Goal: Information Seeking & Learning: Learn about a topic

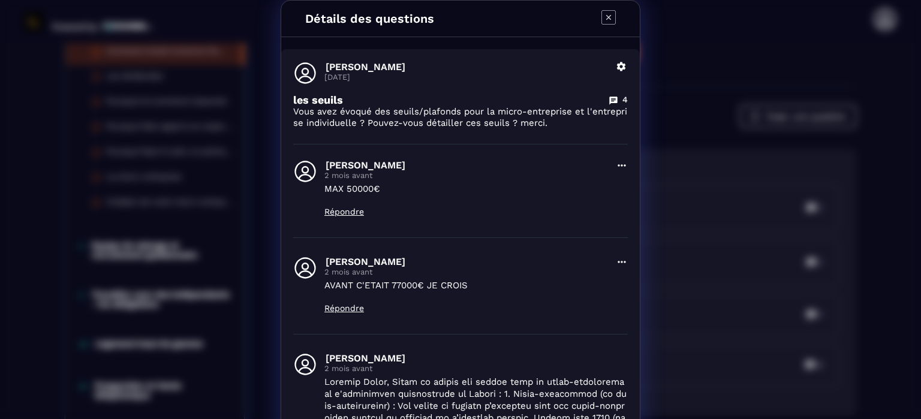
click at [601, 17] on icon "Modal window" at bounding box center [608, 17] width 14 height 14
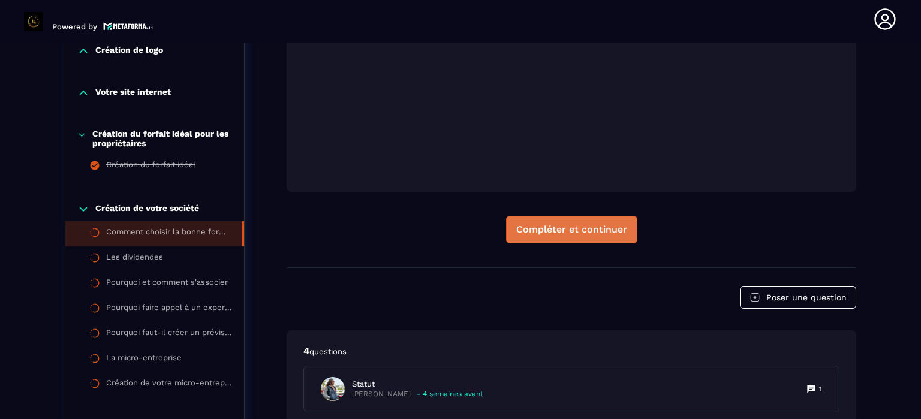
scroll to position [484, 0]
click at [558, 223] on div "Compléter et continuer" at bounding box center [571, 228] width 111 height 12
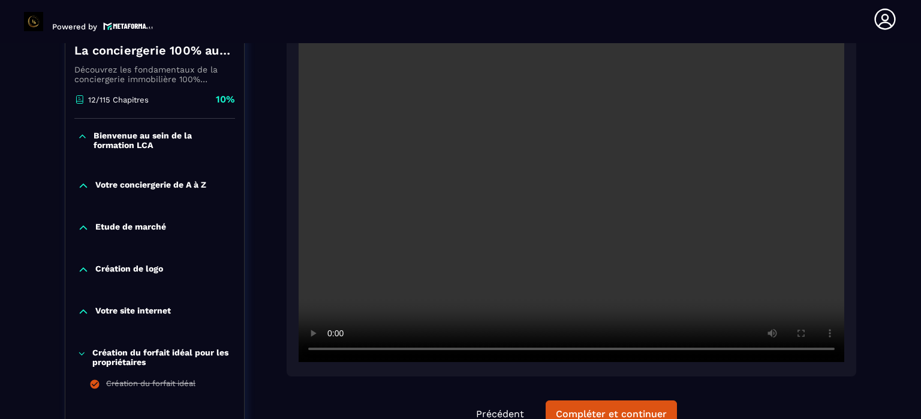
scroll to position [245, 0]
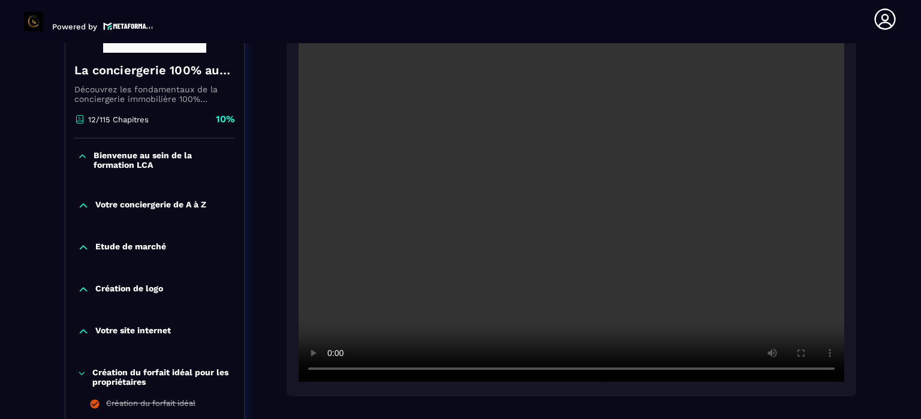
click at [622, 285] on video at bounding box center [572, 200] width 546 height 364
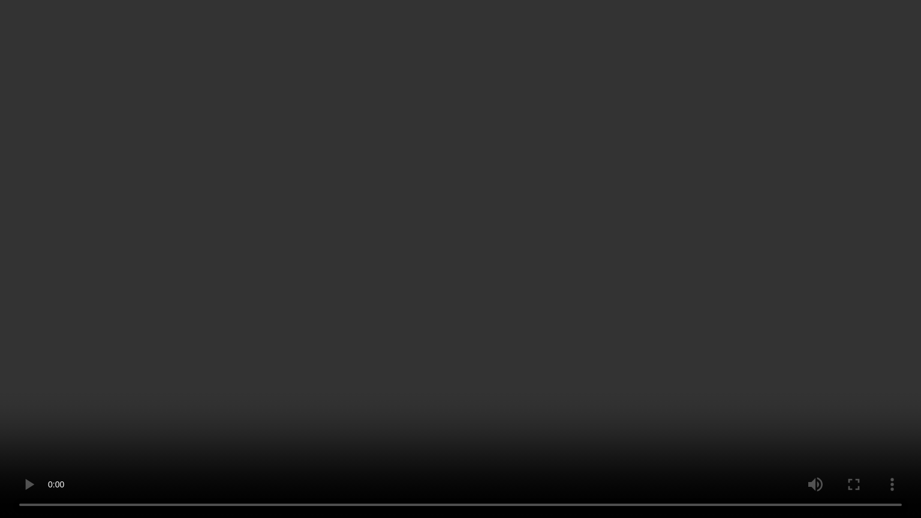
click at [667, 418] on video at bounding box center [460, 259] width 921 height 518
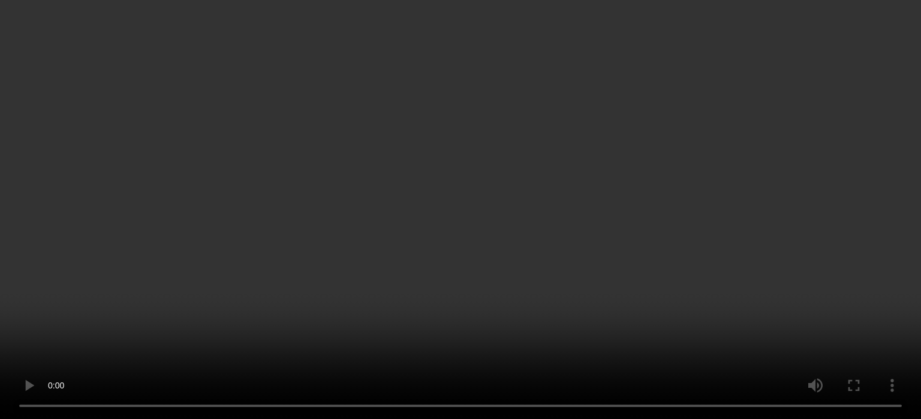
scroll to position [664, 0]
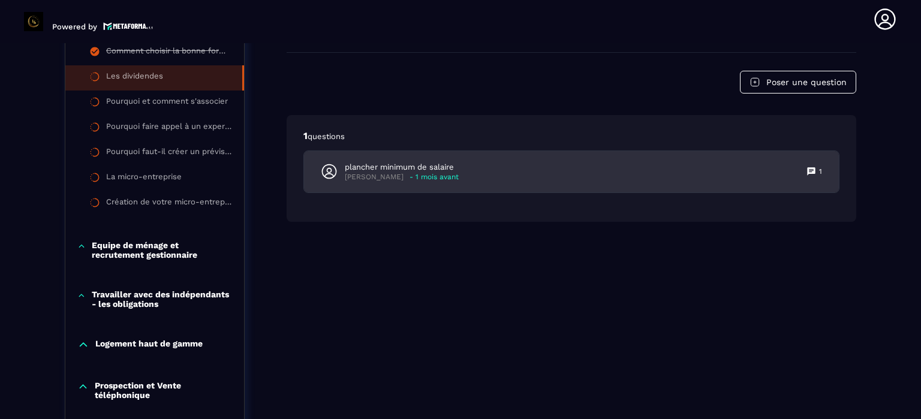
click at [424, 167] on p "plancher minimum de salaire" at bounding box center [402, 167] width 114 height 11
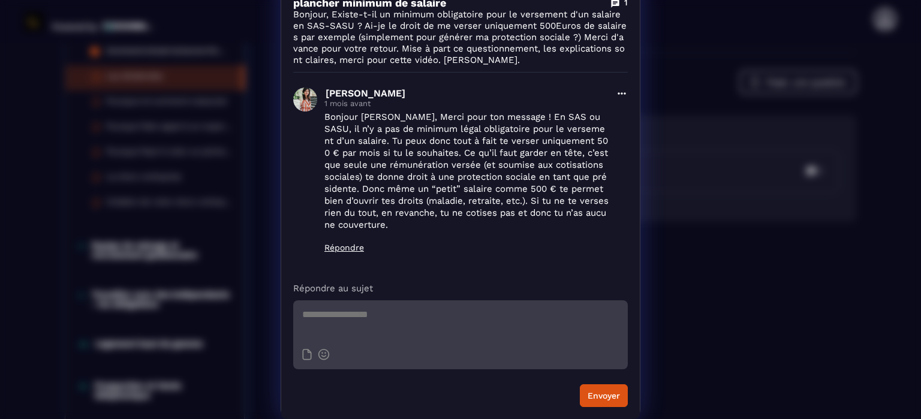
scroll to position [0, 0]
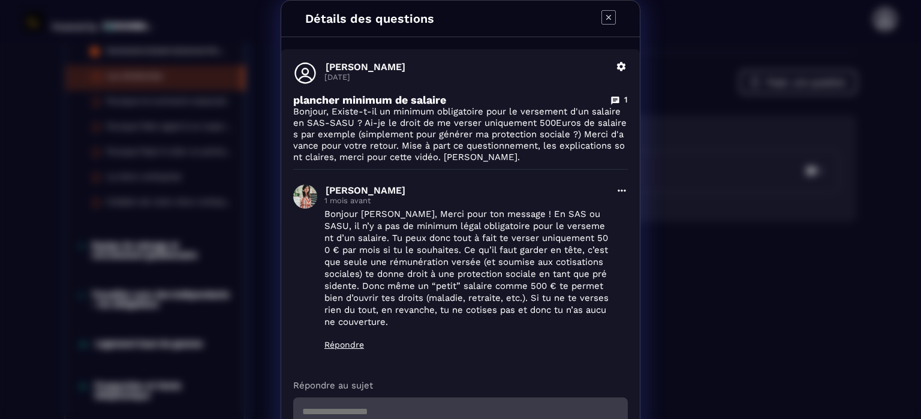
click at [606, 17] on icon "Modal window" at bounding box center [608, 17] width 5 height 5
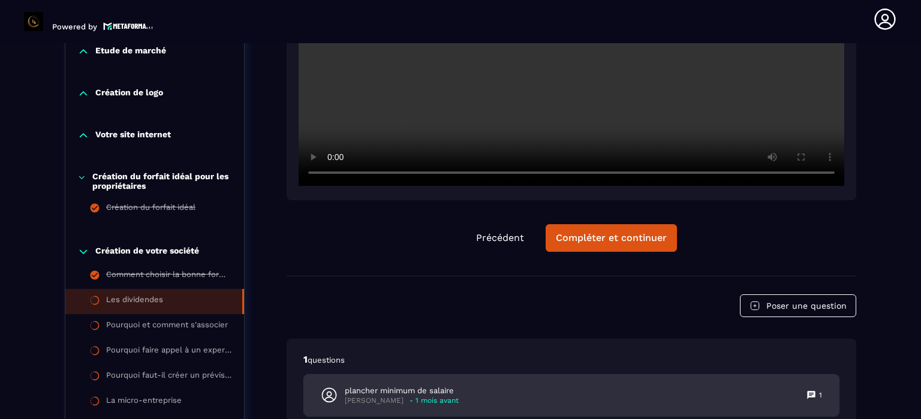
scroll to position [365, 0]
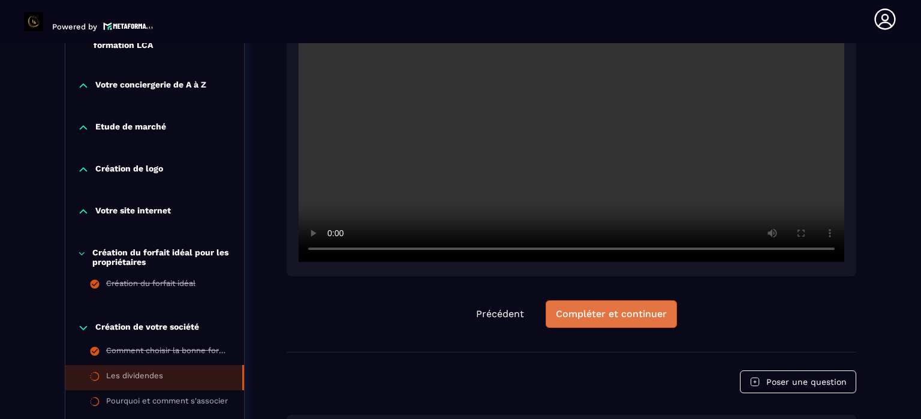
click at [619, 316] on div "Compléter et continuer" at bounding box center [611, 314] width 111 height 12
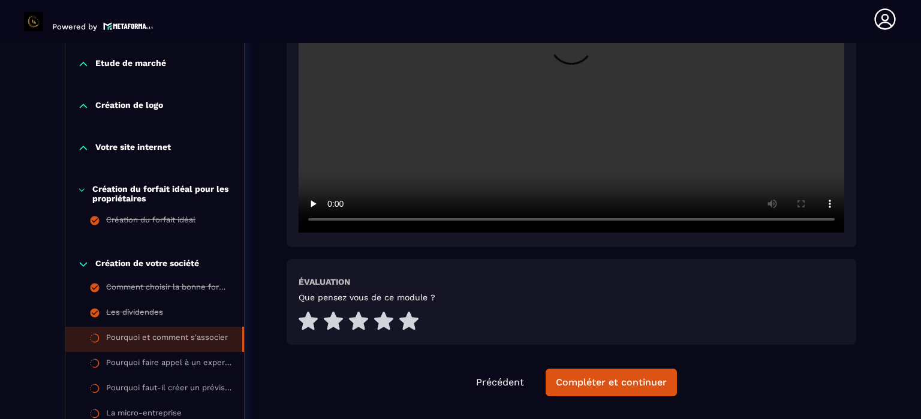
scroll to position [544, 0]
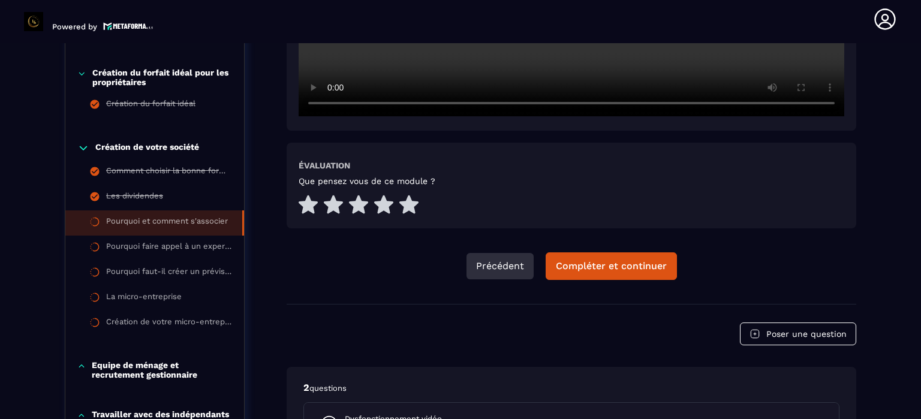
click at [496, 262] on button "Précédent" at bounding box center [499, 266] width 67 height 26
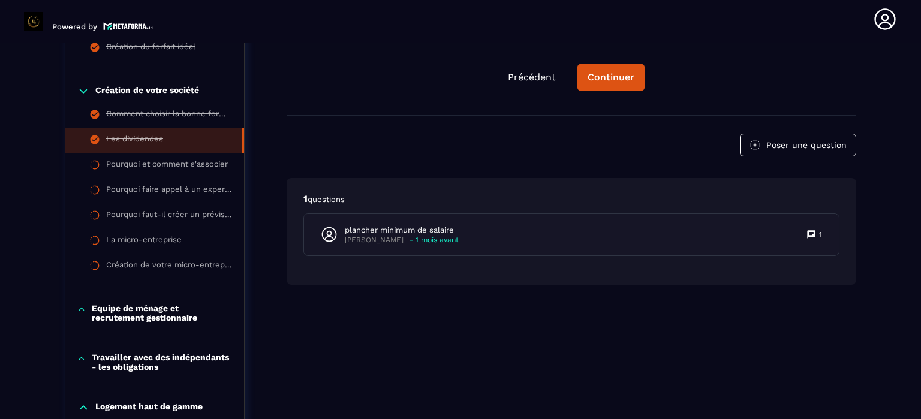
scroll to position [604, 0]
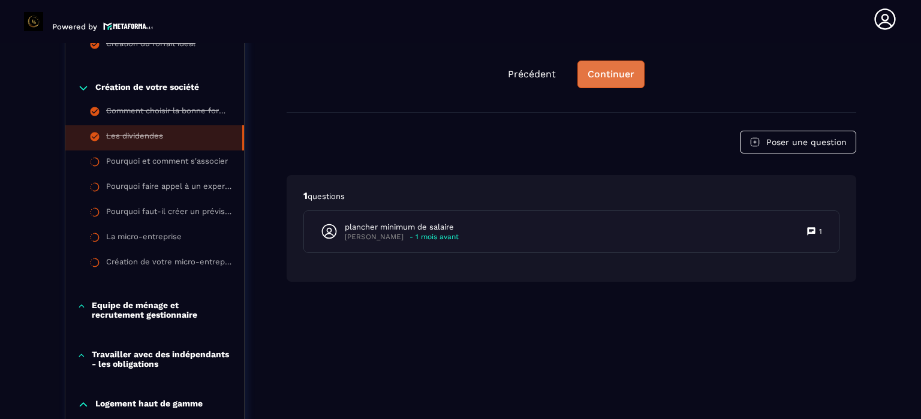
click at [609, 70] on div "Continuer" at bounding box center [611, 74] width 47 height 12
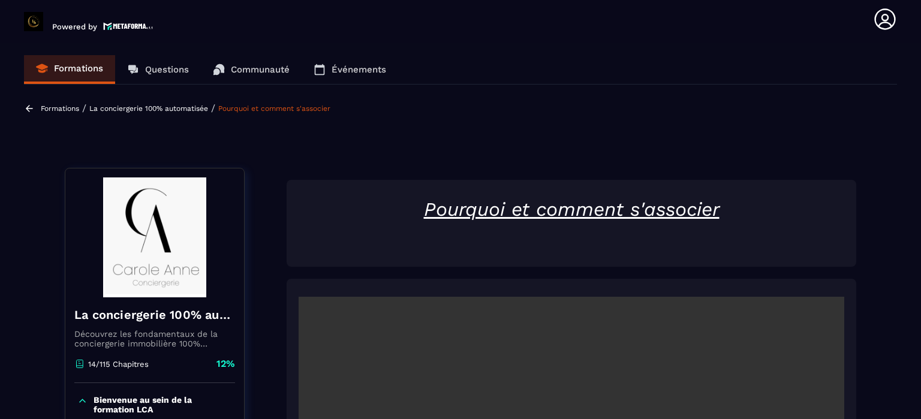
click at [151, 65] on p "Questions" at bounding box center [167, 69] width 44 height 11
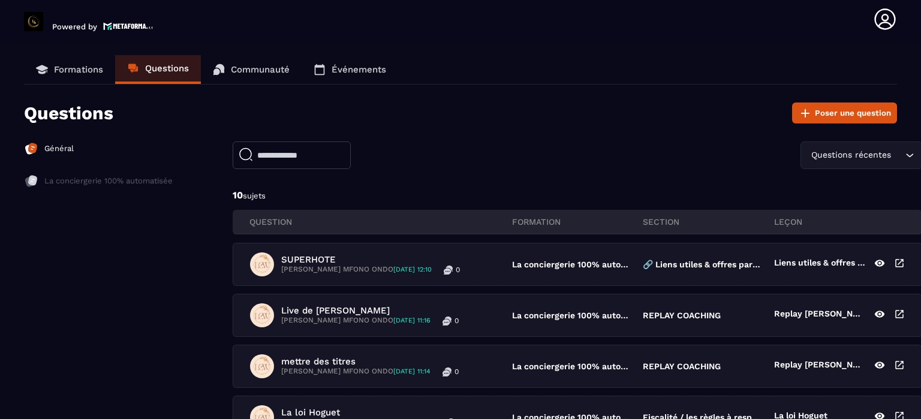
click at [82, 67] on p "Formations" at bounding box center [78, 69] width 49 height 11
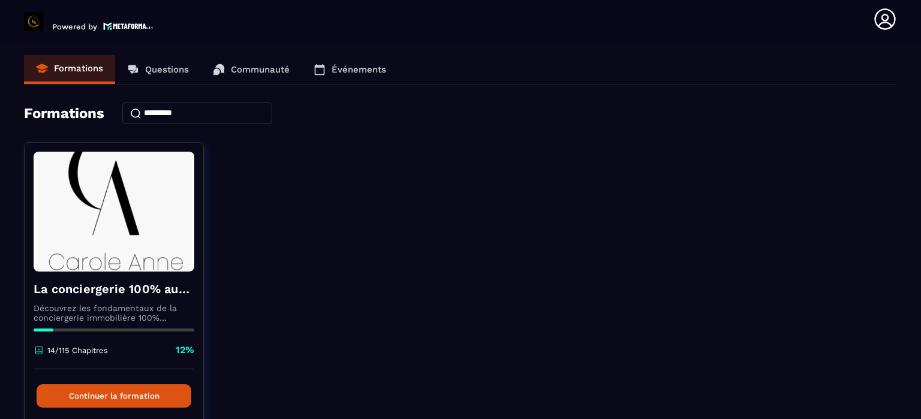
click at [355, 68] on p "Événements" at bounding box center [359, 69] width 55 height 11
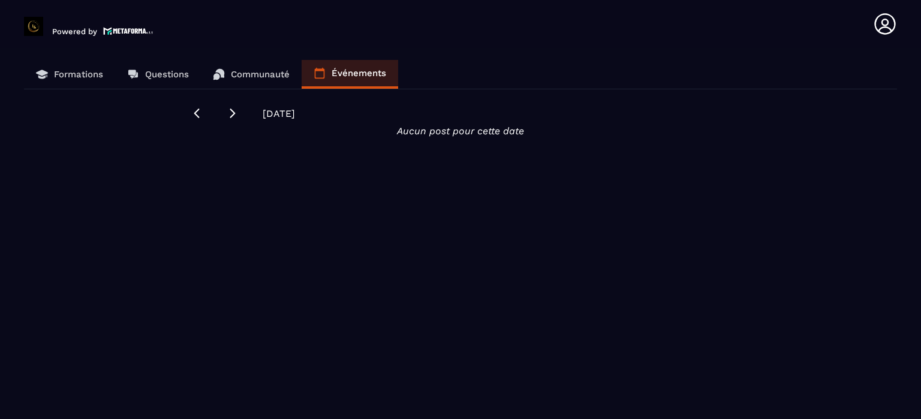
click at [76, 70] on p "Formations" at bounding box center [78, 74] width 49 height 11
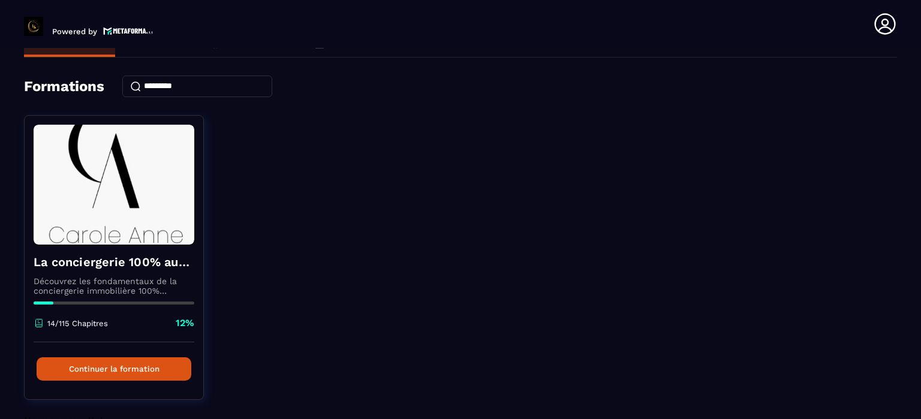
scroll to position [61, 0]
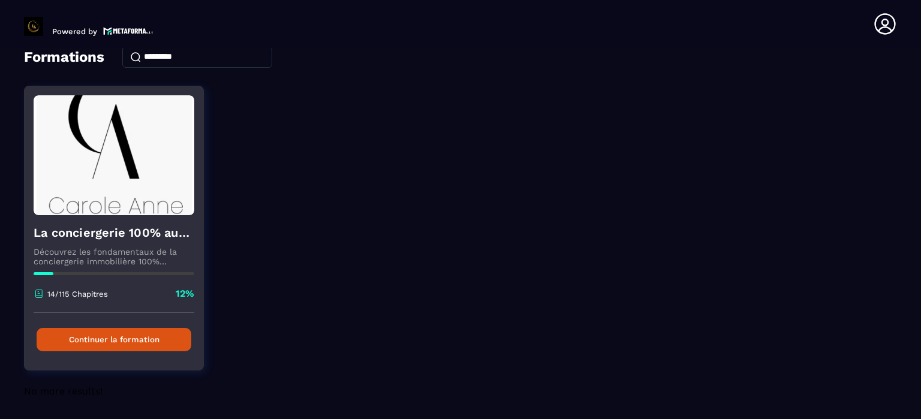
click at [124, 338] on button "Continuer la formation" at bounding box center [114, 339] width 155 height 23
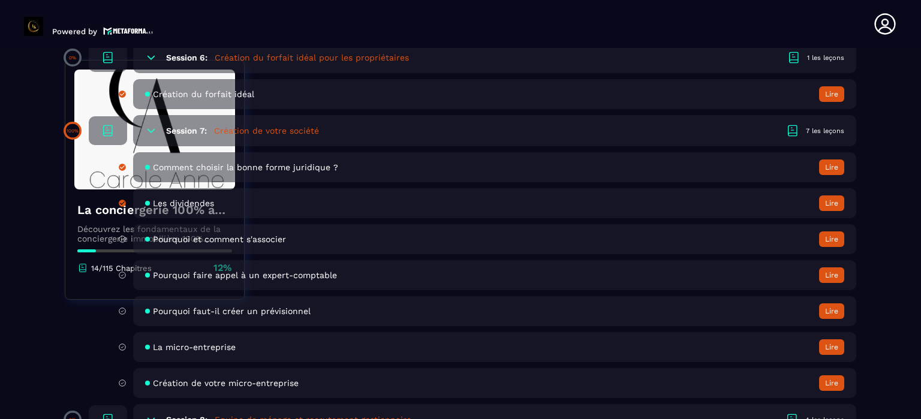
scroll to position [1019, 0]
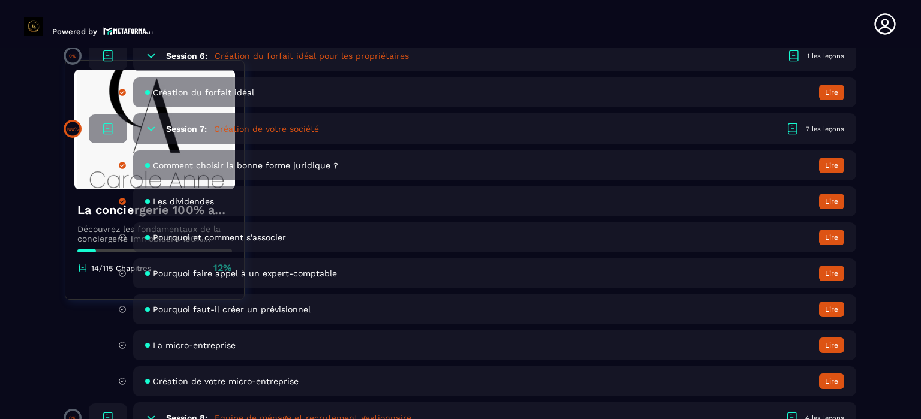
click at [264, 239] on span "Pourquoi et comment s'associer" at bounding box center [219, 238] width 133 height 10
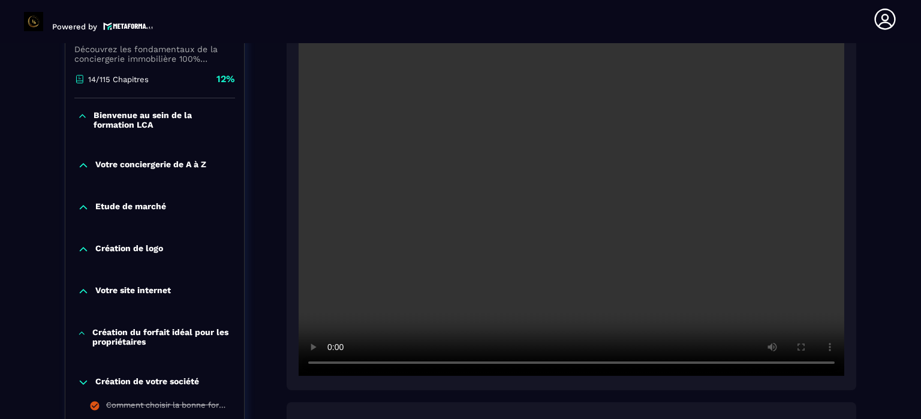
scroll to position [305, 0]
